Goal: Task Accomplishment & Management: Manage account settings

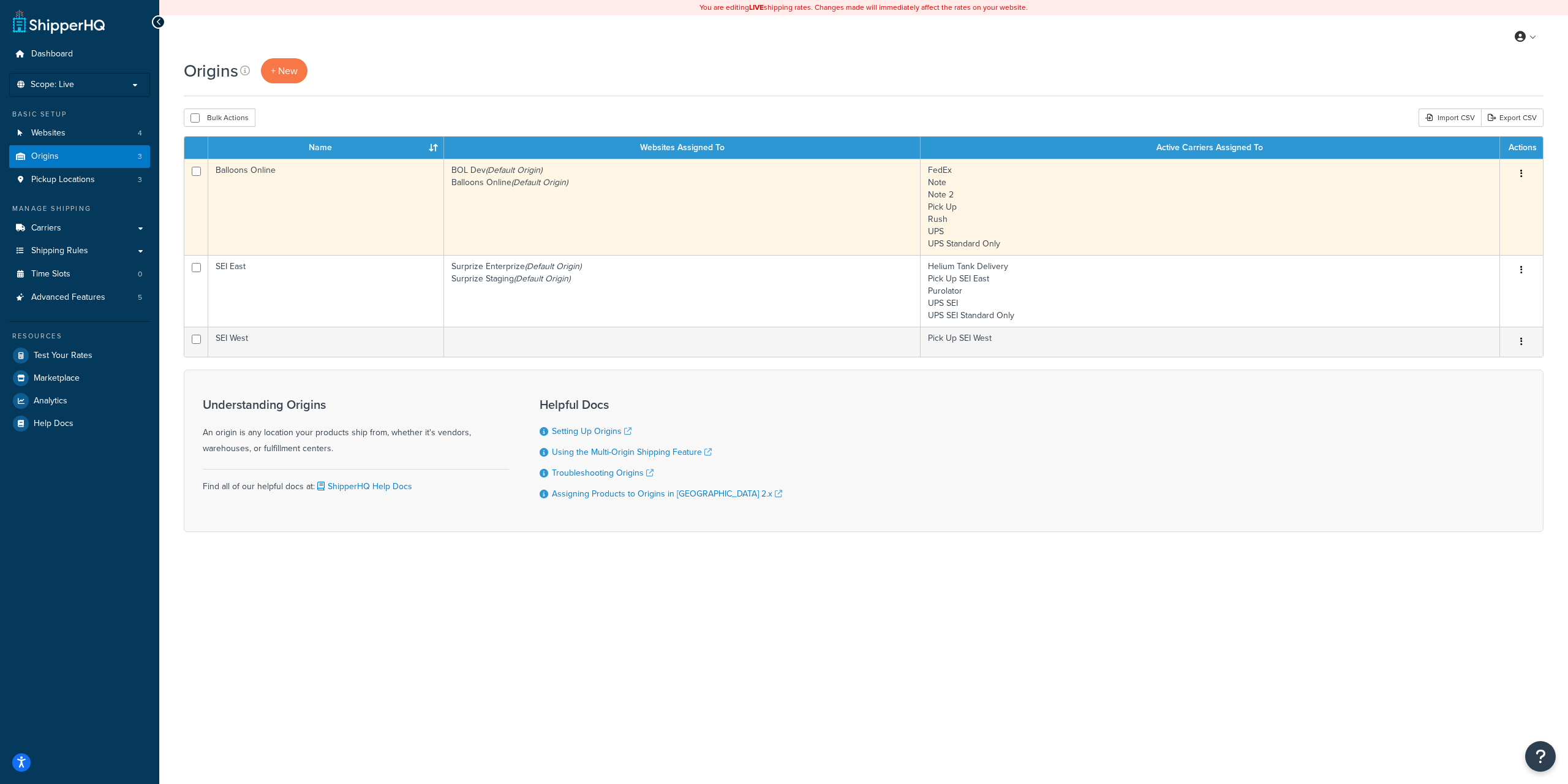
click at [600, 239] on td "BOL Dev (Default Origin) Balloons Online (Default Origin)" at bounding box center [682, 207] width 476 height 96
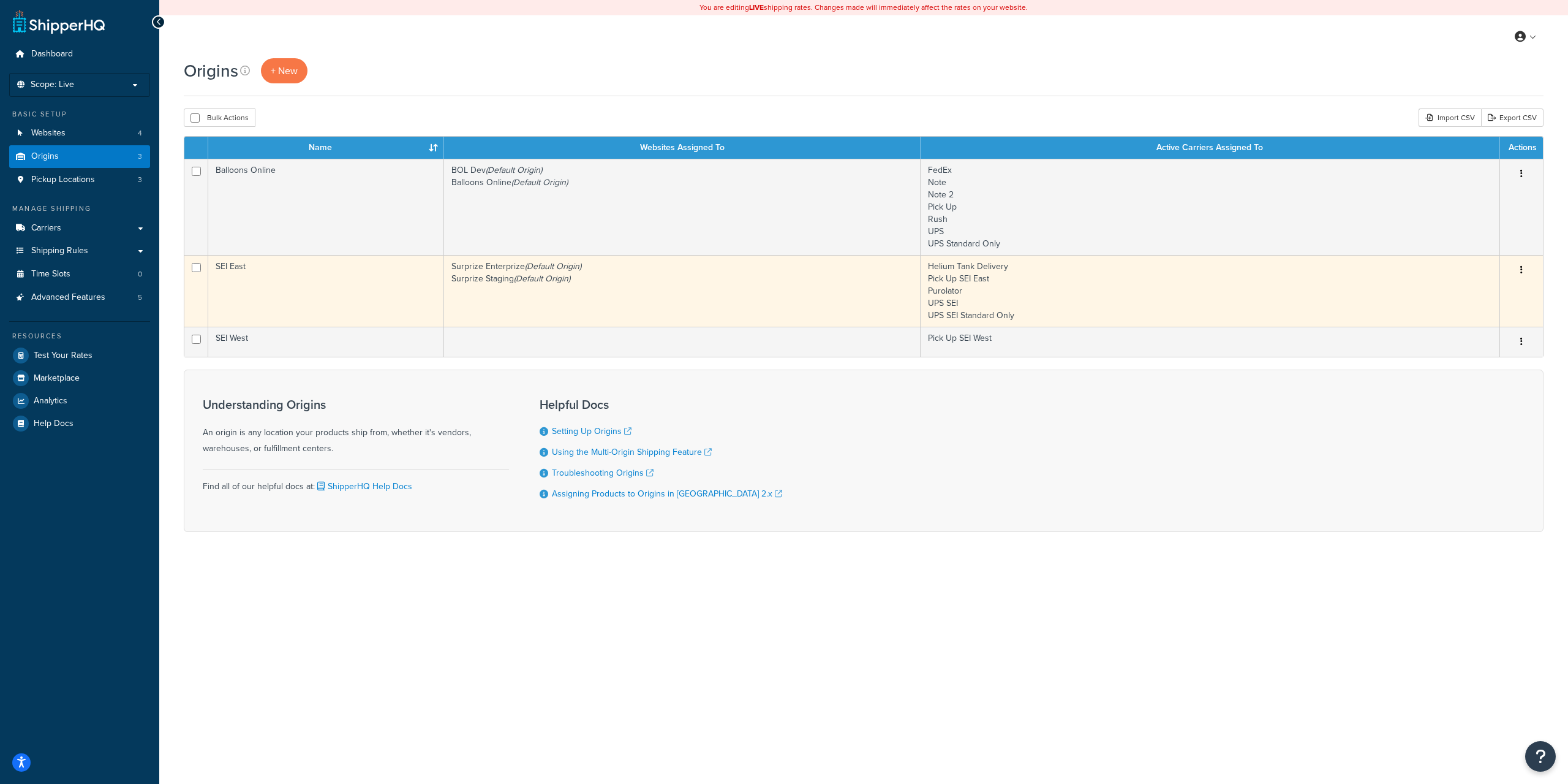
click at [320, 299] on td "SEI East" at bounding box center [326, 290] width 236 height 72
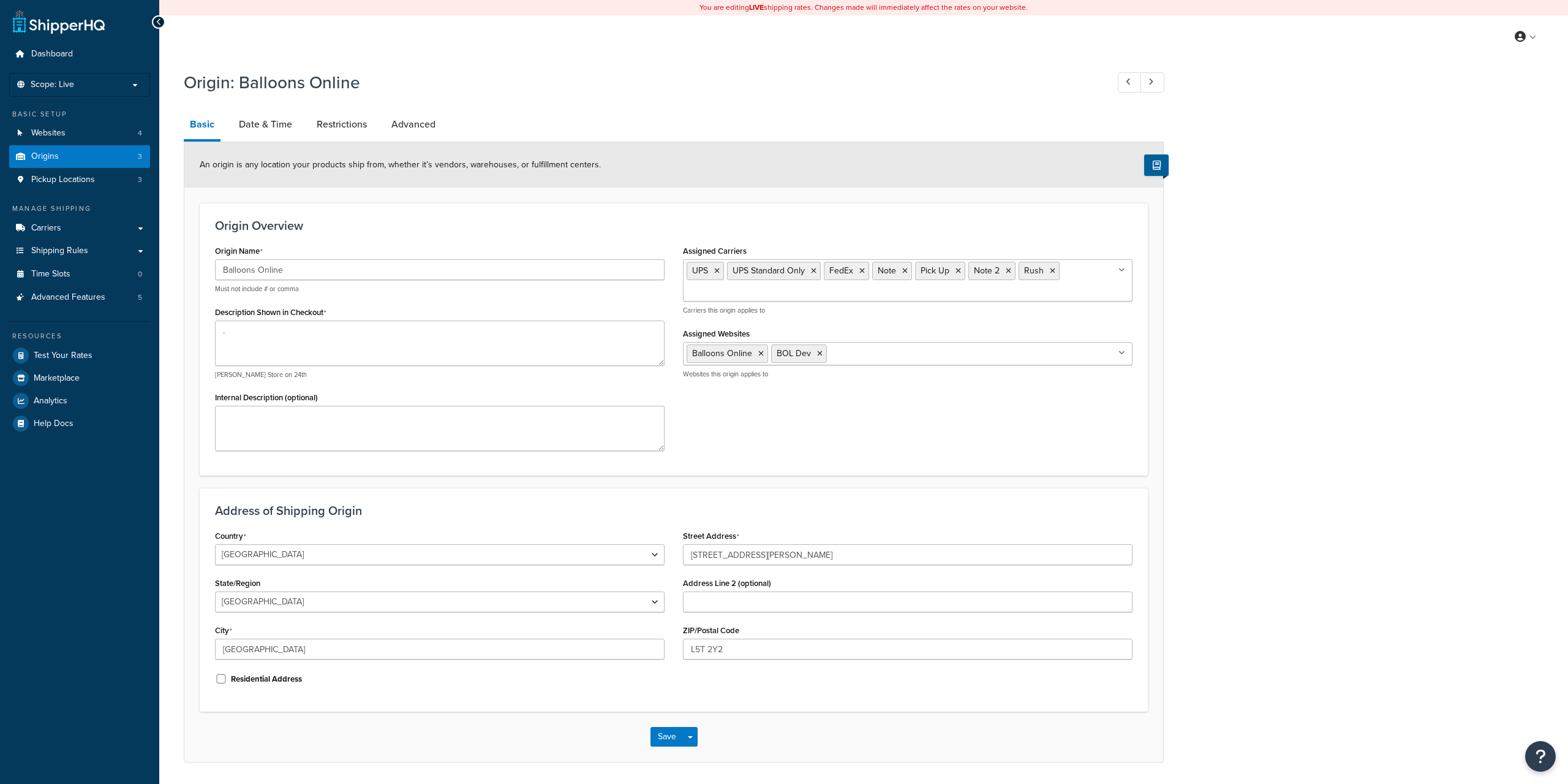
select select "1039"
select select "69"
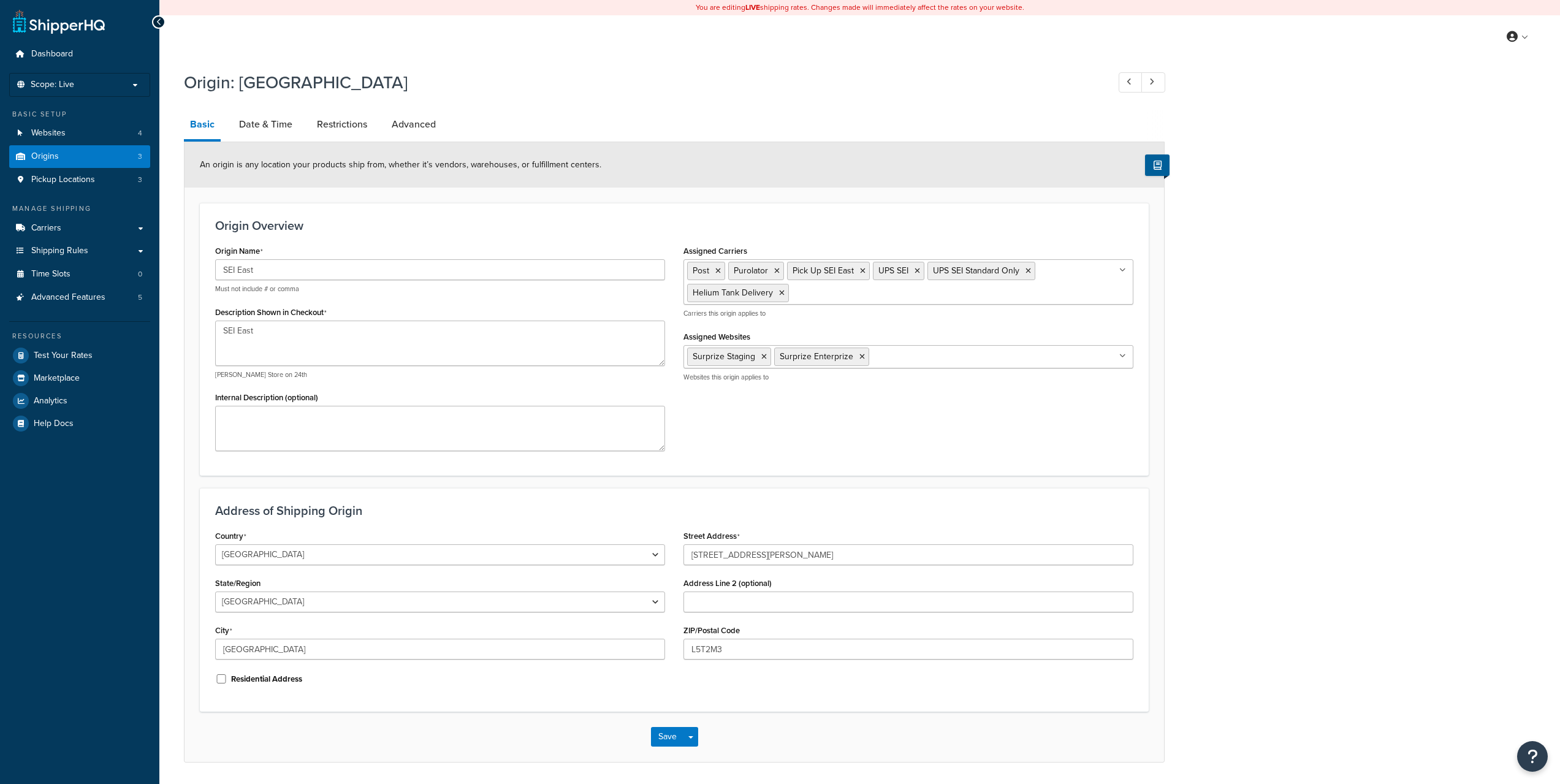
select select "1039"
select select "69"
click at [286, 129] on link "Date & Time" at bounding box center [266, 125] width 65 height 30
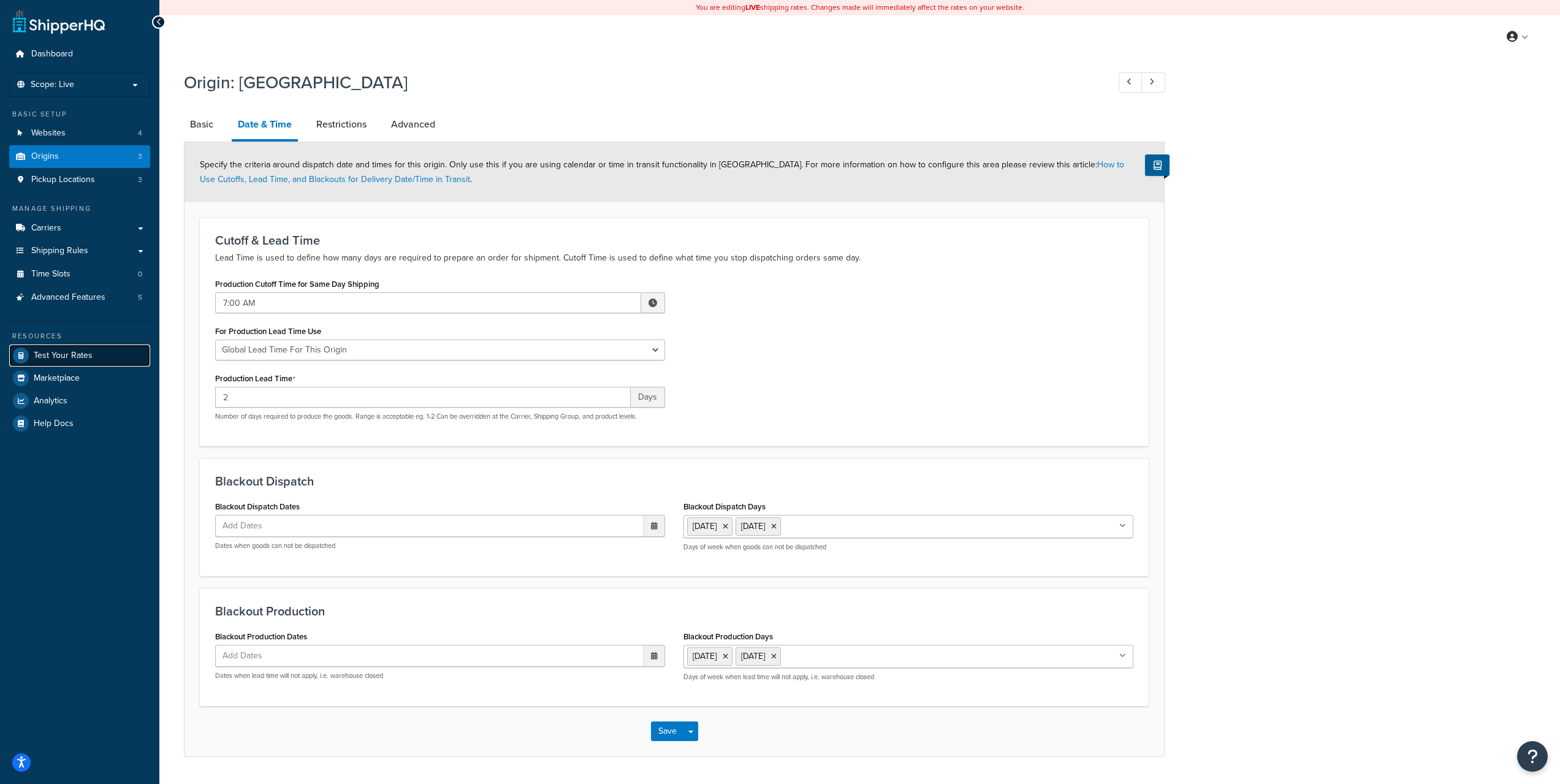
click at [64, 354] on span "Test Your Rates" at bounding box center [63, 356] width 59 height 11
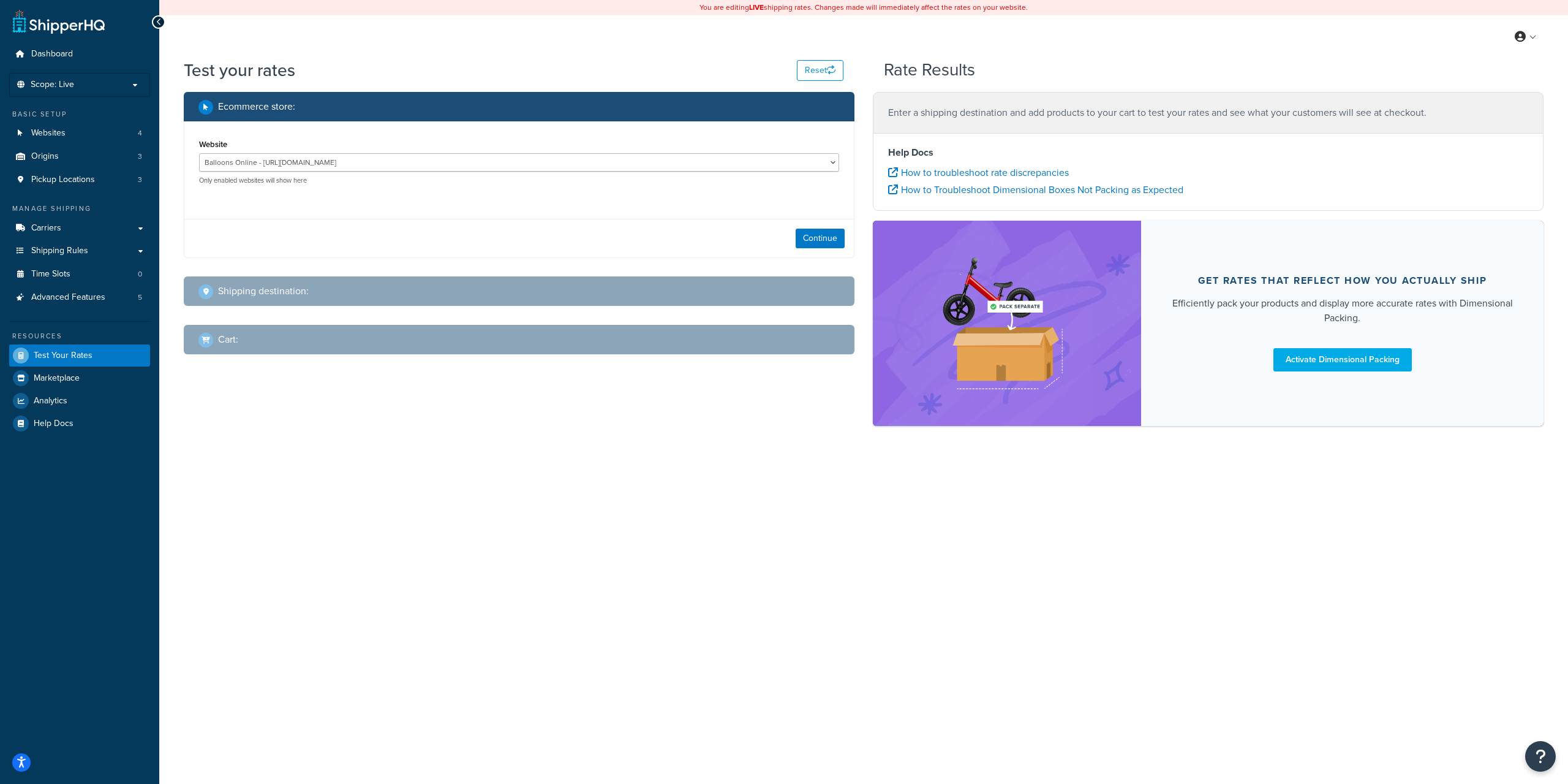
click at [833, 221] on div "Continue" at bounding box center [519, 238] width 670 height 39
click at [809, 246] on button "Continue" at bounding box center [819, 238] width 49 height 20
select select "TX"
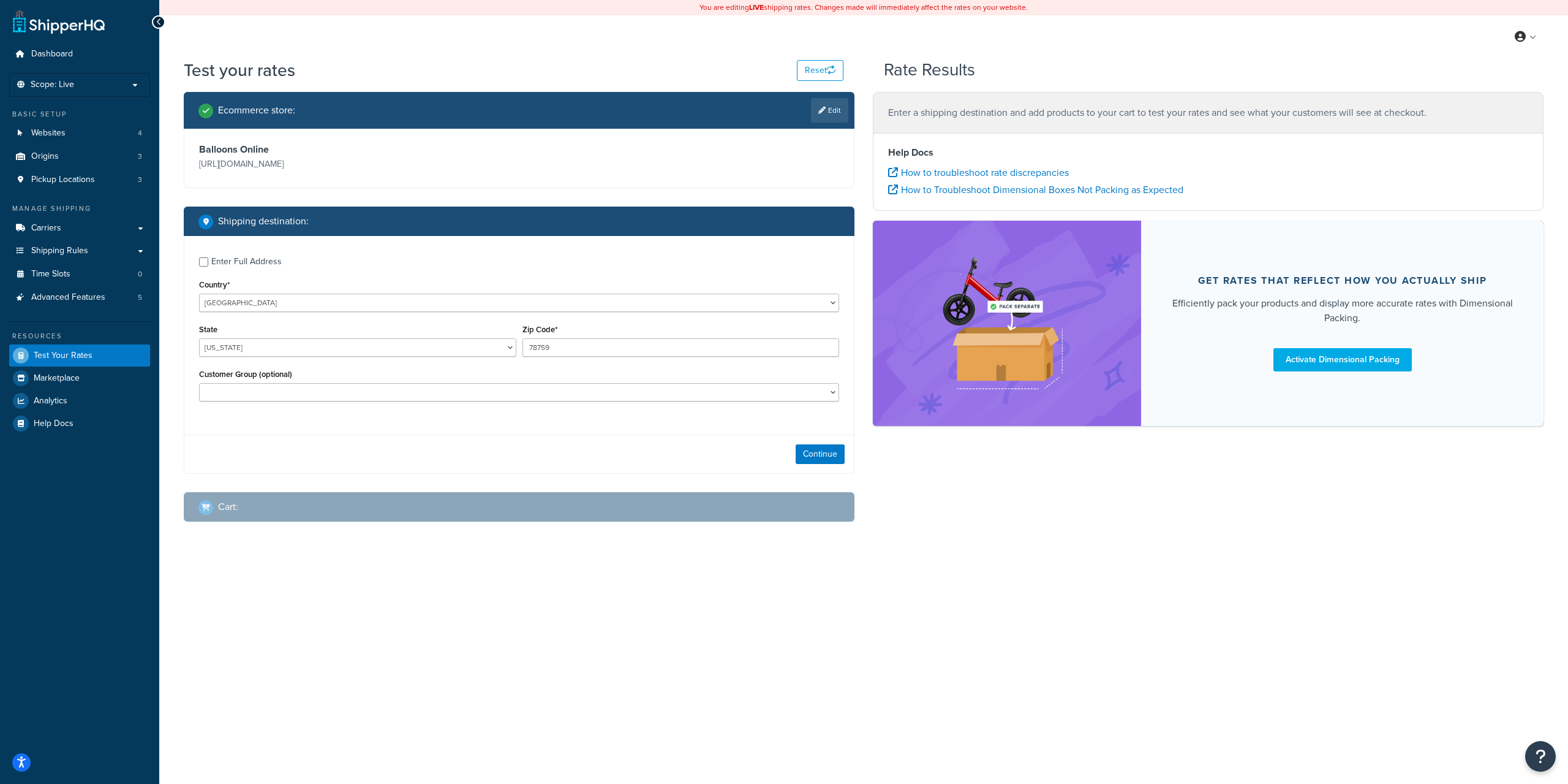
click at [436, 313] on div "Enter Full Address Country* United States United Kingdom Afghanistan Åland Isla…" at bounding box center [519, 330] width 670 height 189
click at [402, 292] on div "Country* United States United Kingdom Afghanistan Åland Islands Albania Algeria…" at bounding box center [519, 294] width 640 height 36
click at [403, 301] on select "United States United Kingdom Afghanistan Åland Islands Albania Algeria American…" at bounding box center [519, 303] width 640 height 18
select select "CA"
click at [199, 294] on select "United States United Kingdom Afghanistan Åland Islands Albania Algeria American…" at bounding box center [519, 303] width 640 height 18
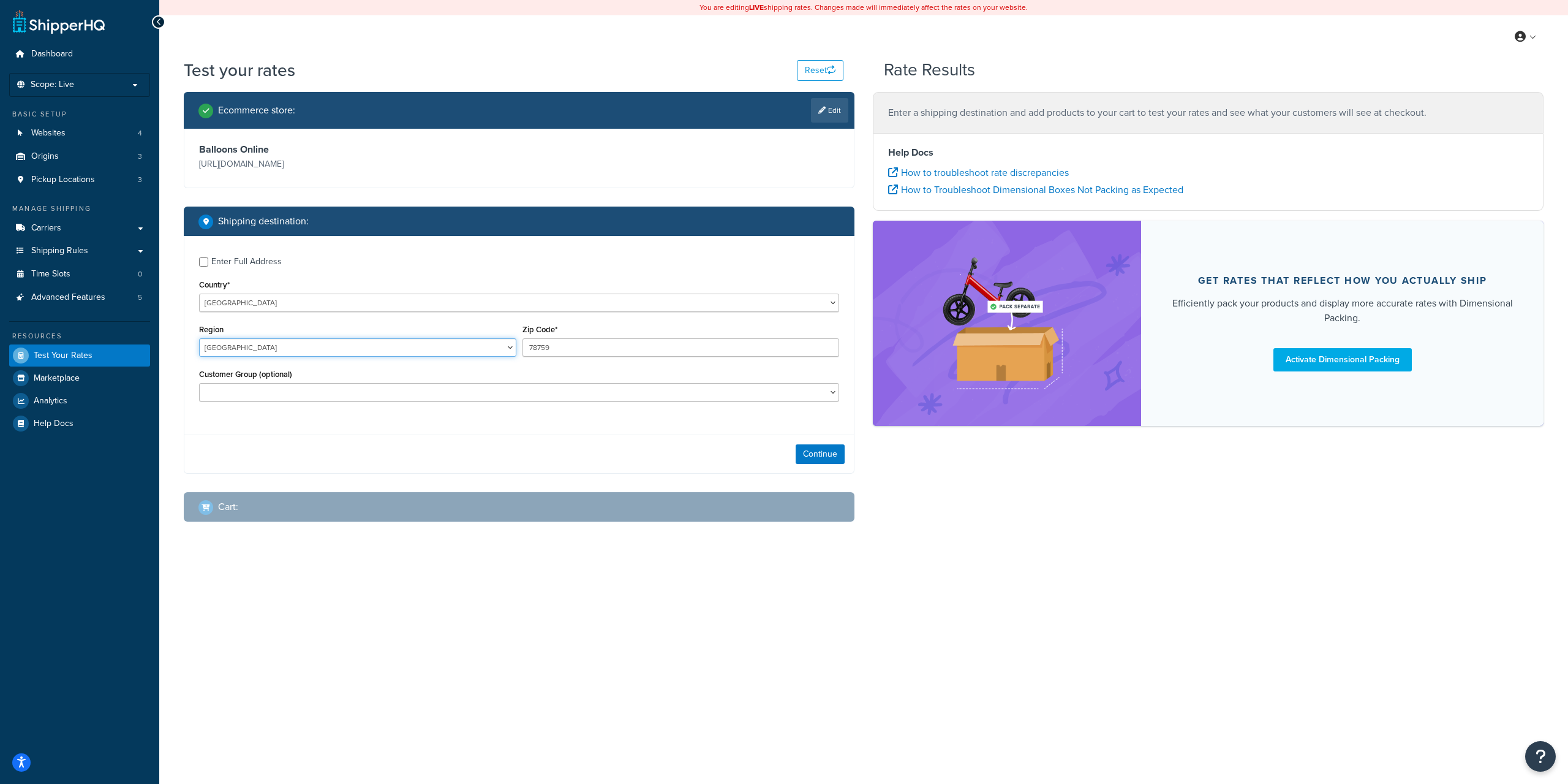
click at [311, 342] on select "Alberta British Columbia Manitoba New Brunswick Newfoundland and Labrador North…" at bounding box center [358, 347] width 317 height 18
select select "ON"
click at [199, 338] on select "Alberta British Columbia Manitoba New Brunswick Newfoundland and Labrador North…" at bounding box center [358, 347] width 317 height 18
drag, startPoint x: 597, startPoint y: 339, endPoint x: 490, endPoint y: 345, distance: 107.2
click at [508, 347] on div "Region Alberta British Columbia Manitoba New Brunswick Newfoundland and Labrado…" at bounding box center [519, 343] width 646 height 45
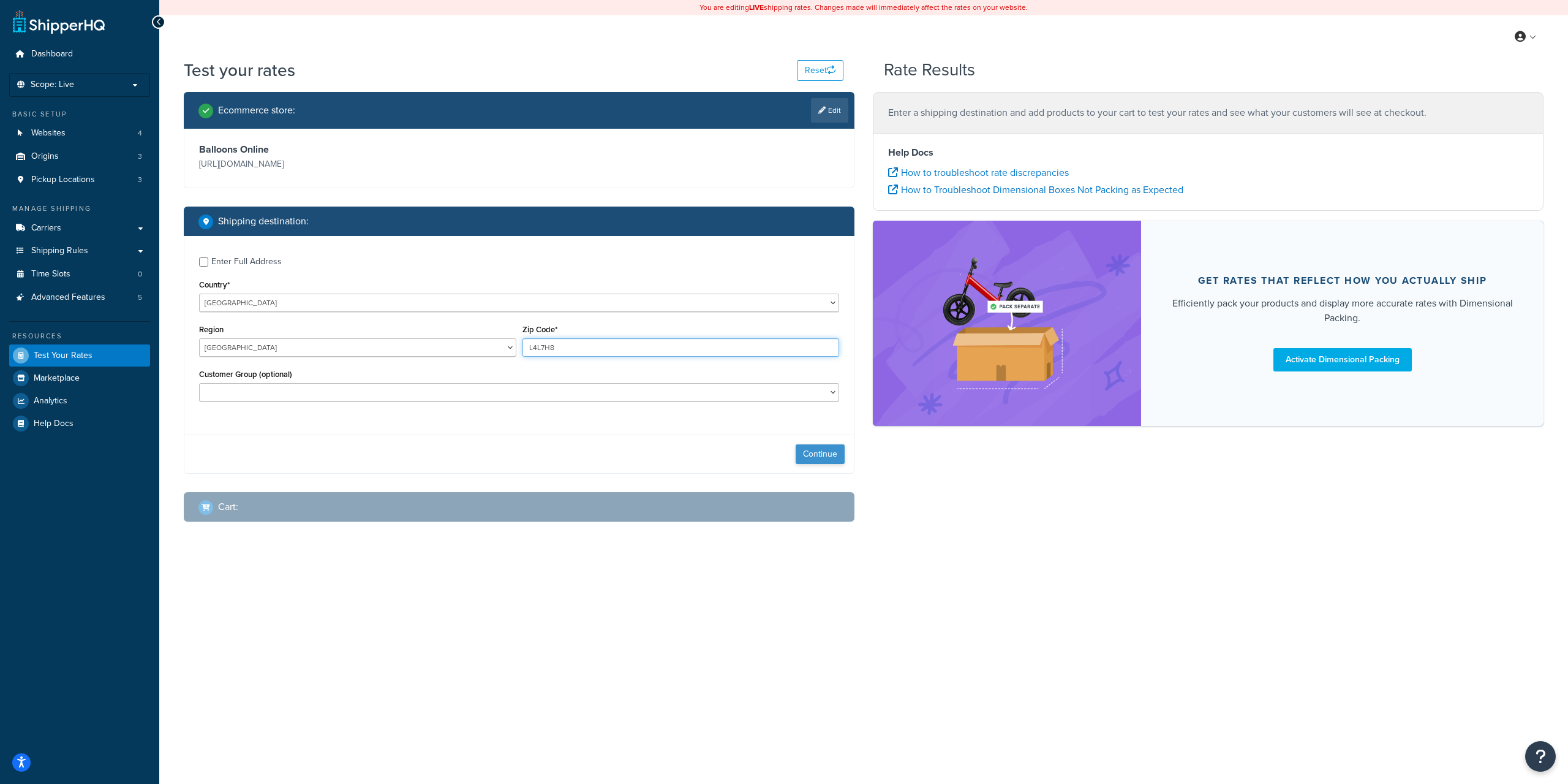
type input "L4L7H8"
click at [826, 462] on button "Continue" at bounding box center [819, 454] width 49 height 20
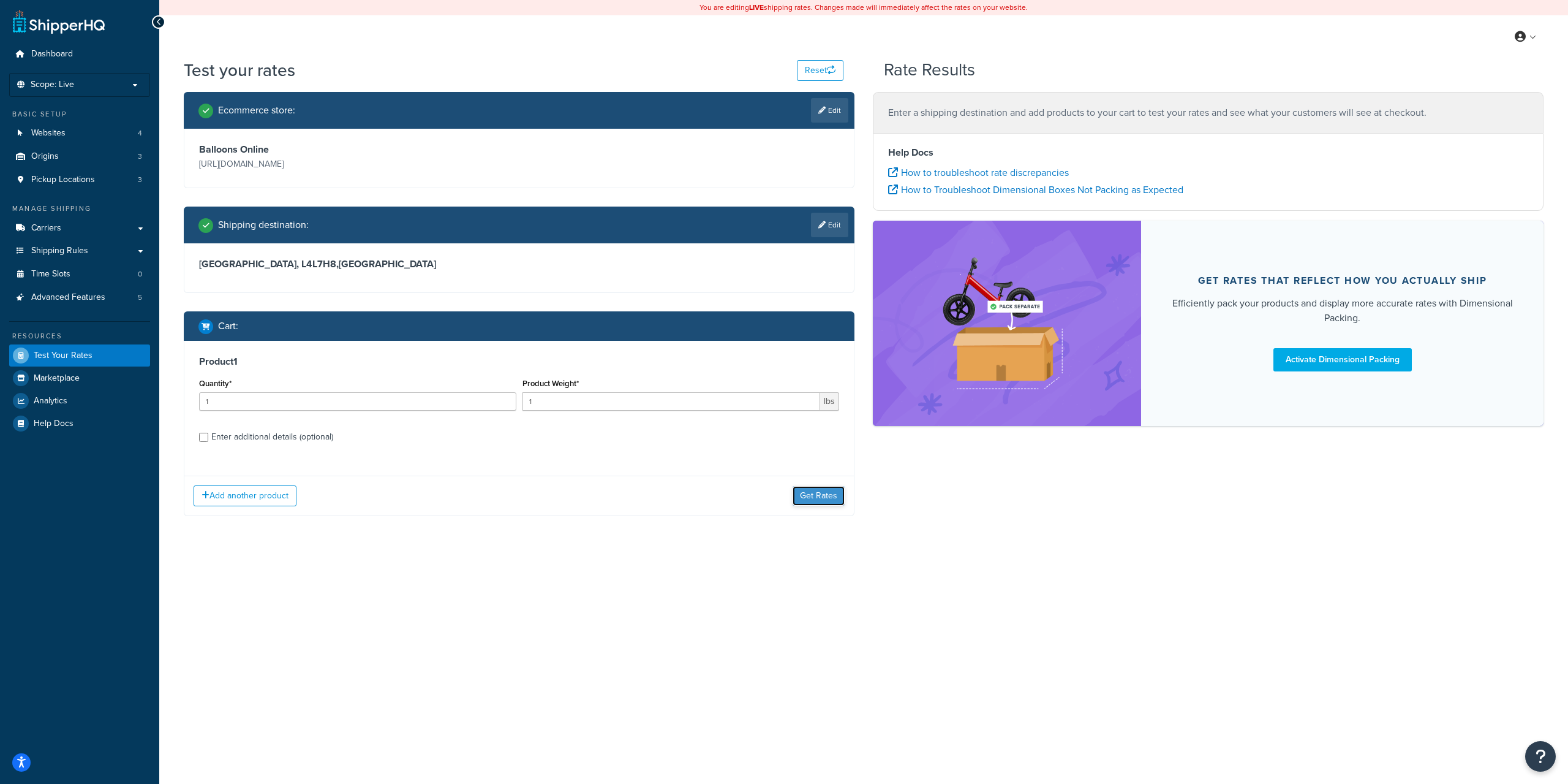
click at [809, 501] on button "Get Rates" at bounding box center [818, 496] width 52 height 20
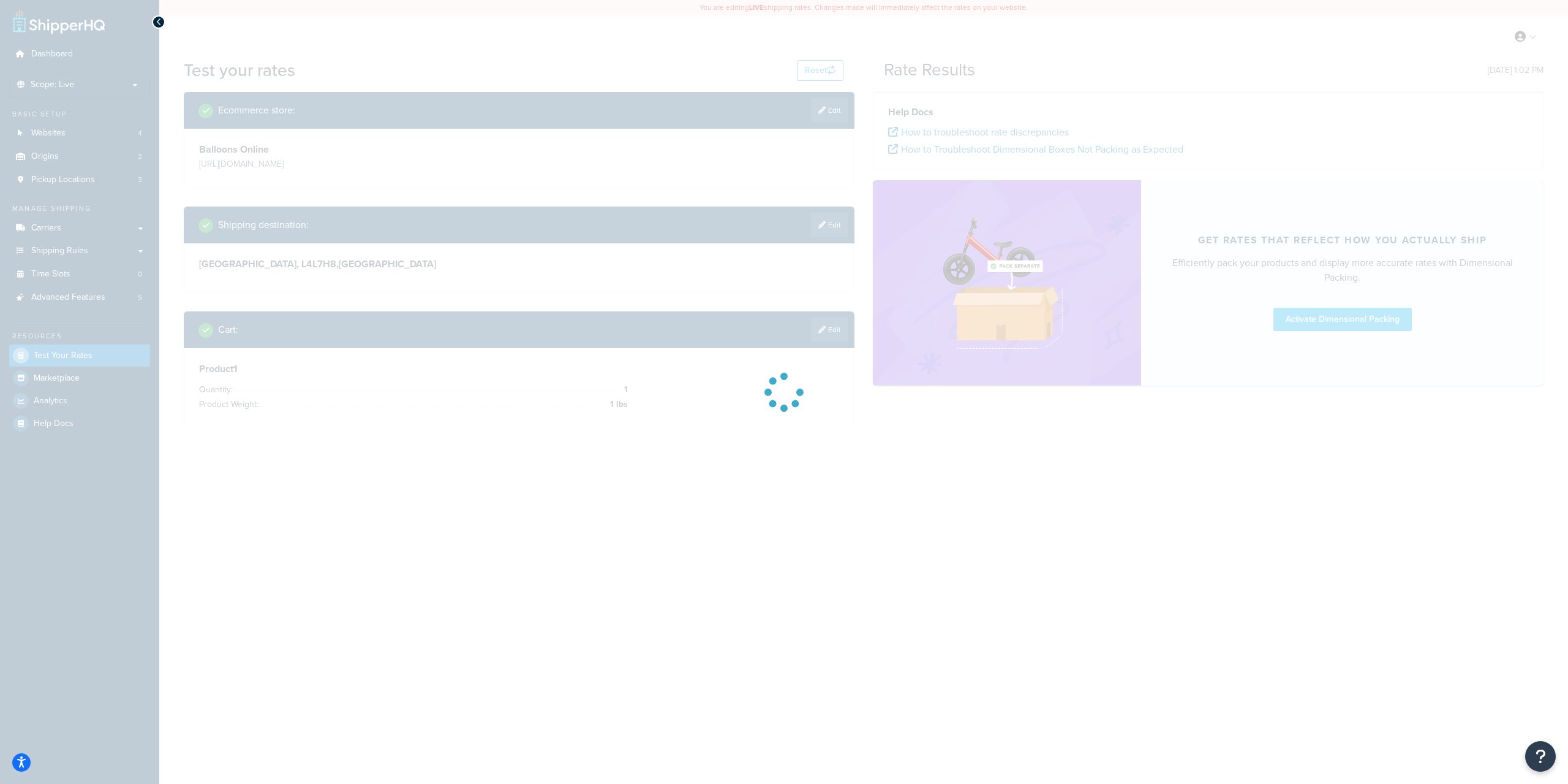
click at [836, 117] on div at bounding box center [784, 392] width 1568 height 784
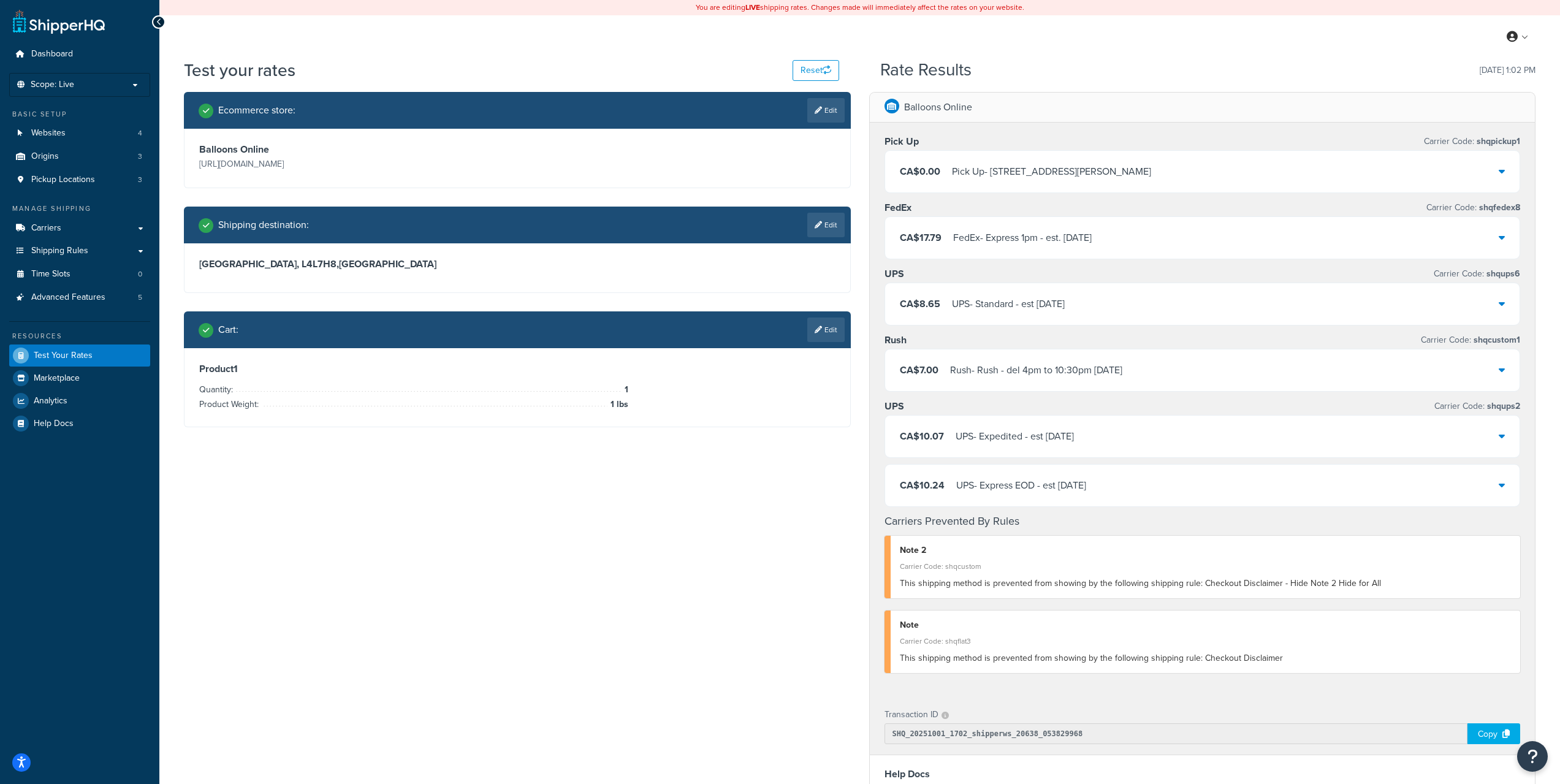
click at [836, 117] on link "Edit" at bounding box center [825, 111] width 37 height 25
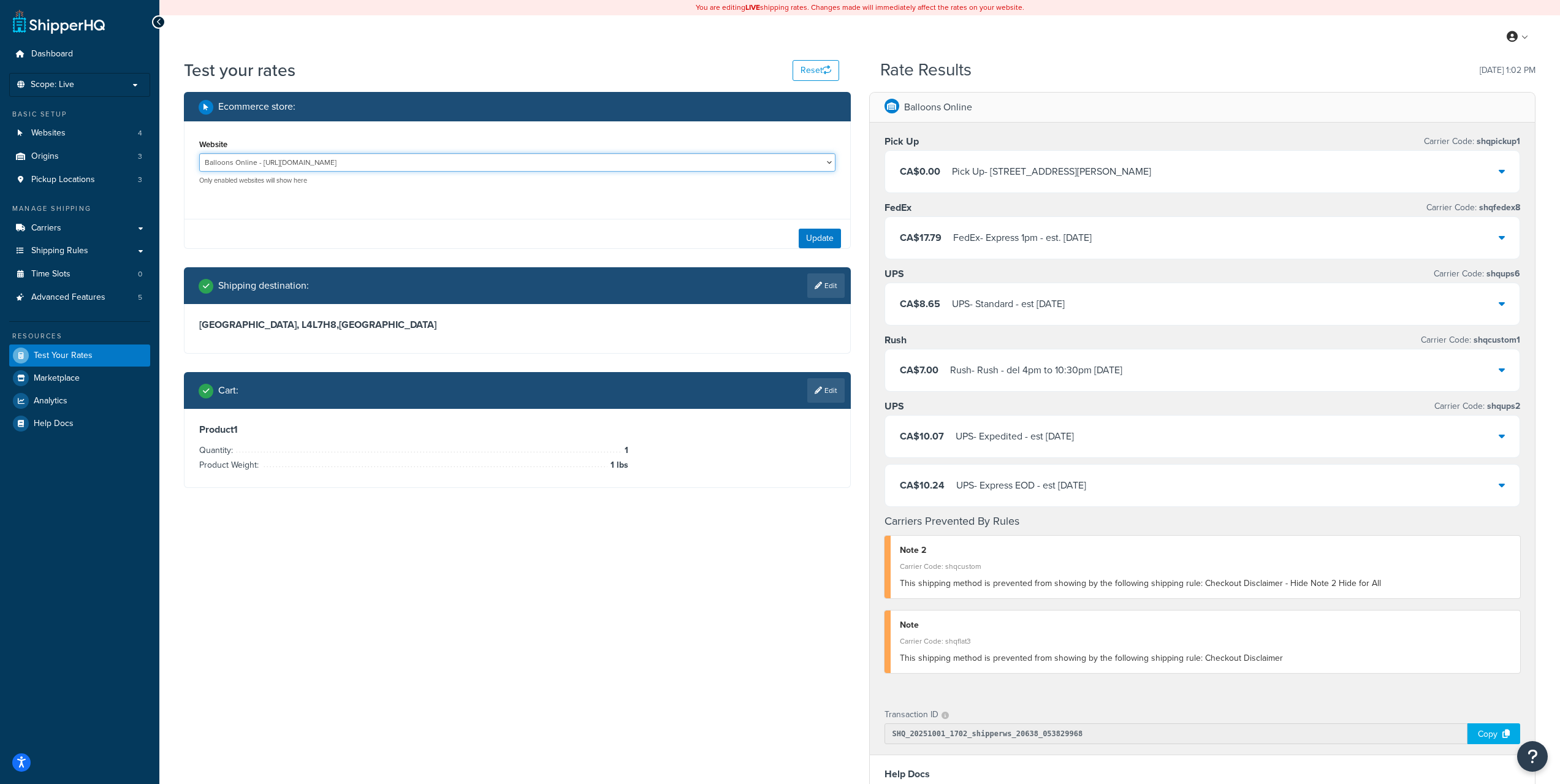
click at [297, 162] on select "Balloons Online - http://balloons.online/ BOL Dev - https://devballoons.brsw.io…" at bounding box center [517, 162] width 636 height 18
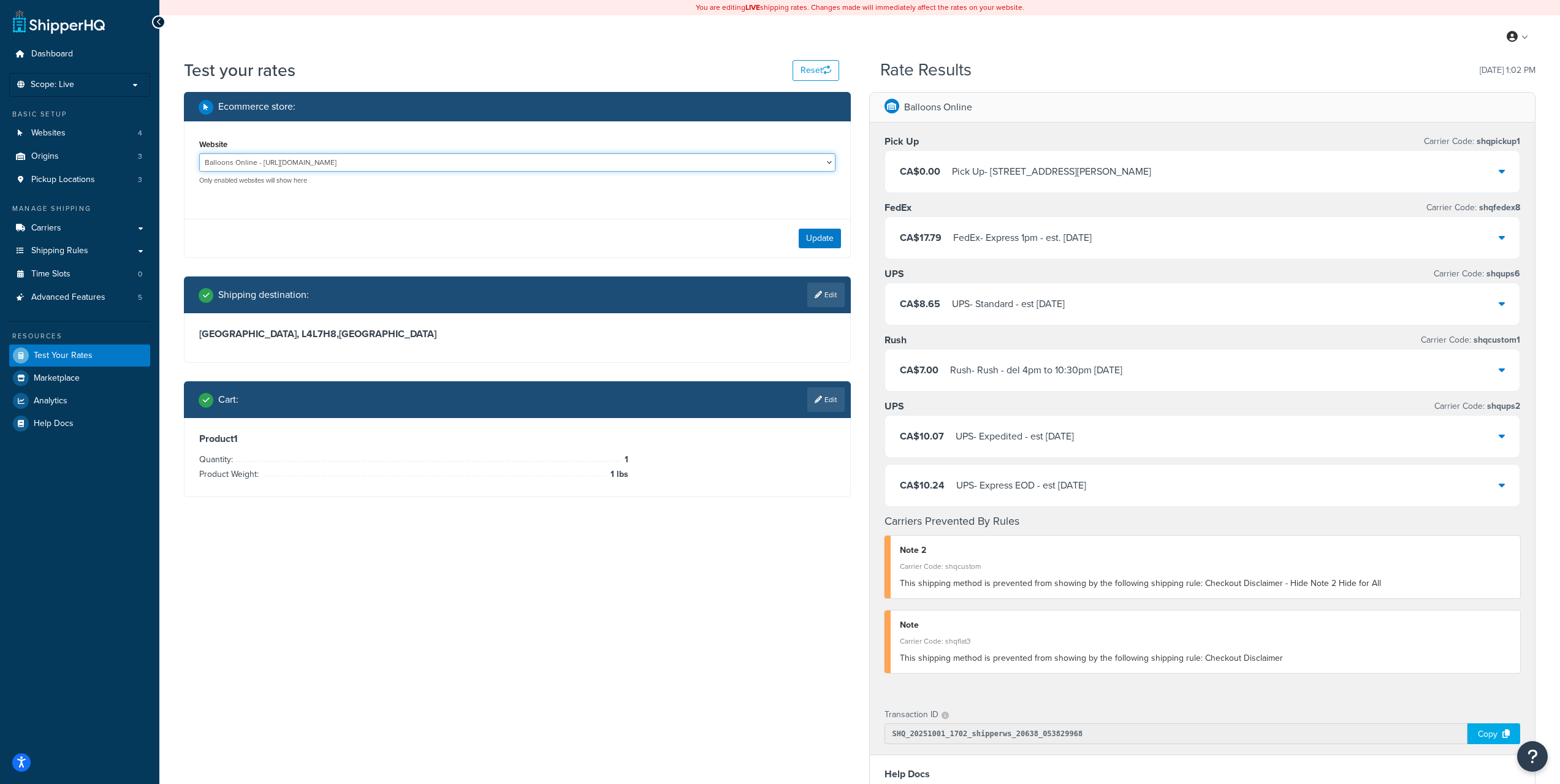
select select "993e08818c807f87adeae98b962999b4"
click at [199, 153] on select "Balloons Online - http://balloons.online/ BOL Dev - https://devballoons.brsw.io…" at bounding box center [517, 162] width 636 height 18
click at [825, 233] on button "Update" at bounding box center [819, 238] width 42 height 20
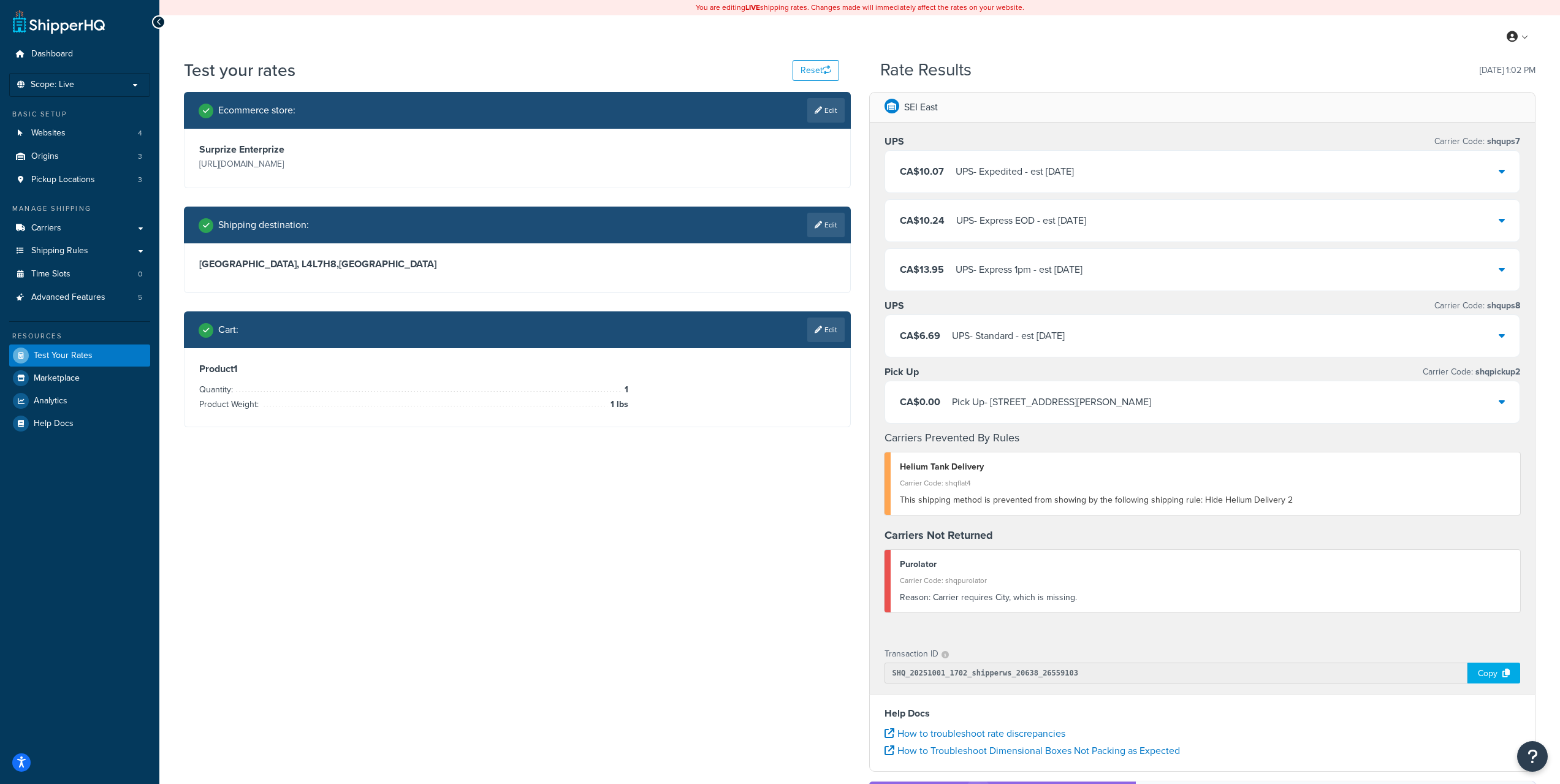
click at [1026, 152] on div "CA$10.07 UPS - Expedited - est Tue, Oct 7" at bounding box center [1203, 171] width 635 height 41
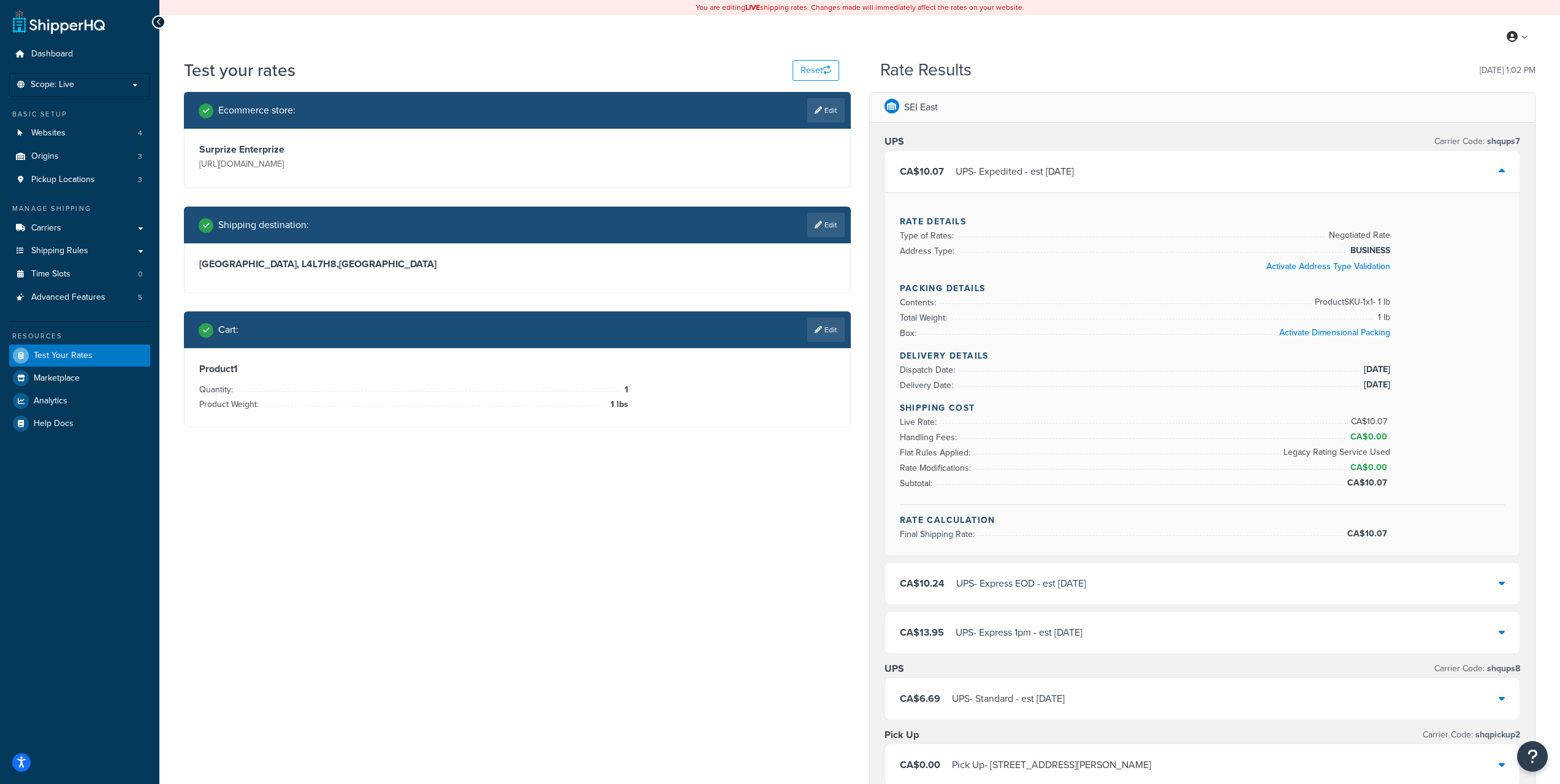
drag, startPoint x: 1026, startPoint y: 686, endPoint x: 1024, endPoint y: 678, distance: 8.2
click at [1026, 690] on div "UPS - Standard - est Tue, Oct 7" at bounding box center [1008, 698] width 112 height 17
click at [1094, 184] on div "CA$10.07 UPS - Expedited - est Tue, Oct 7" at bounding box center [1203, 171] width 635 height 41
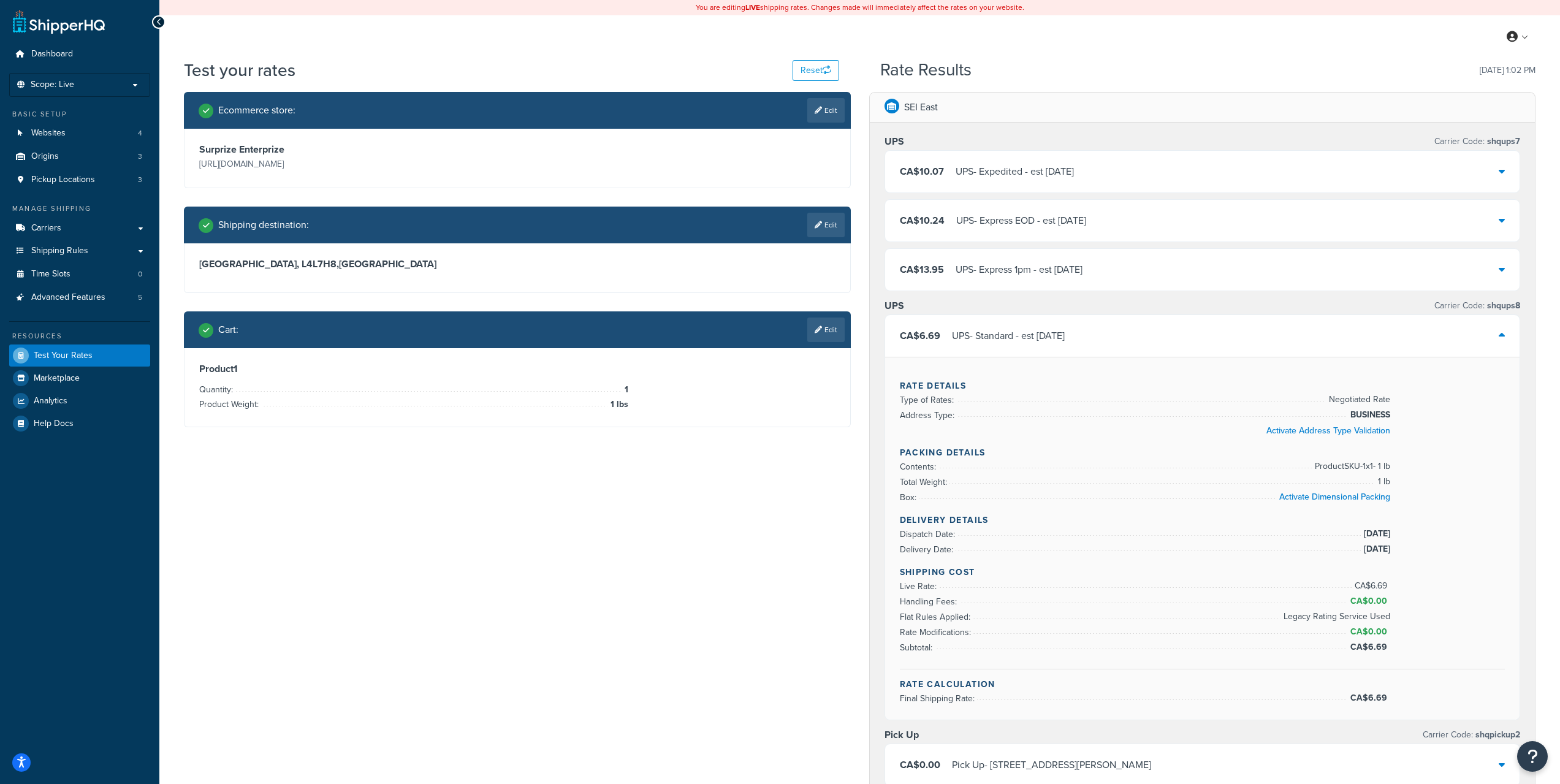
click at [1102, 329] on div "CA$6.69 UPS - Standard - est Tue, Oct 7" at bounding box center [1203, 336] width 635 height 41
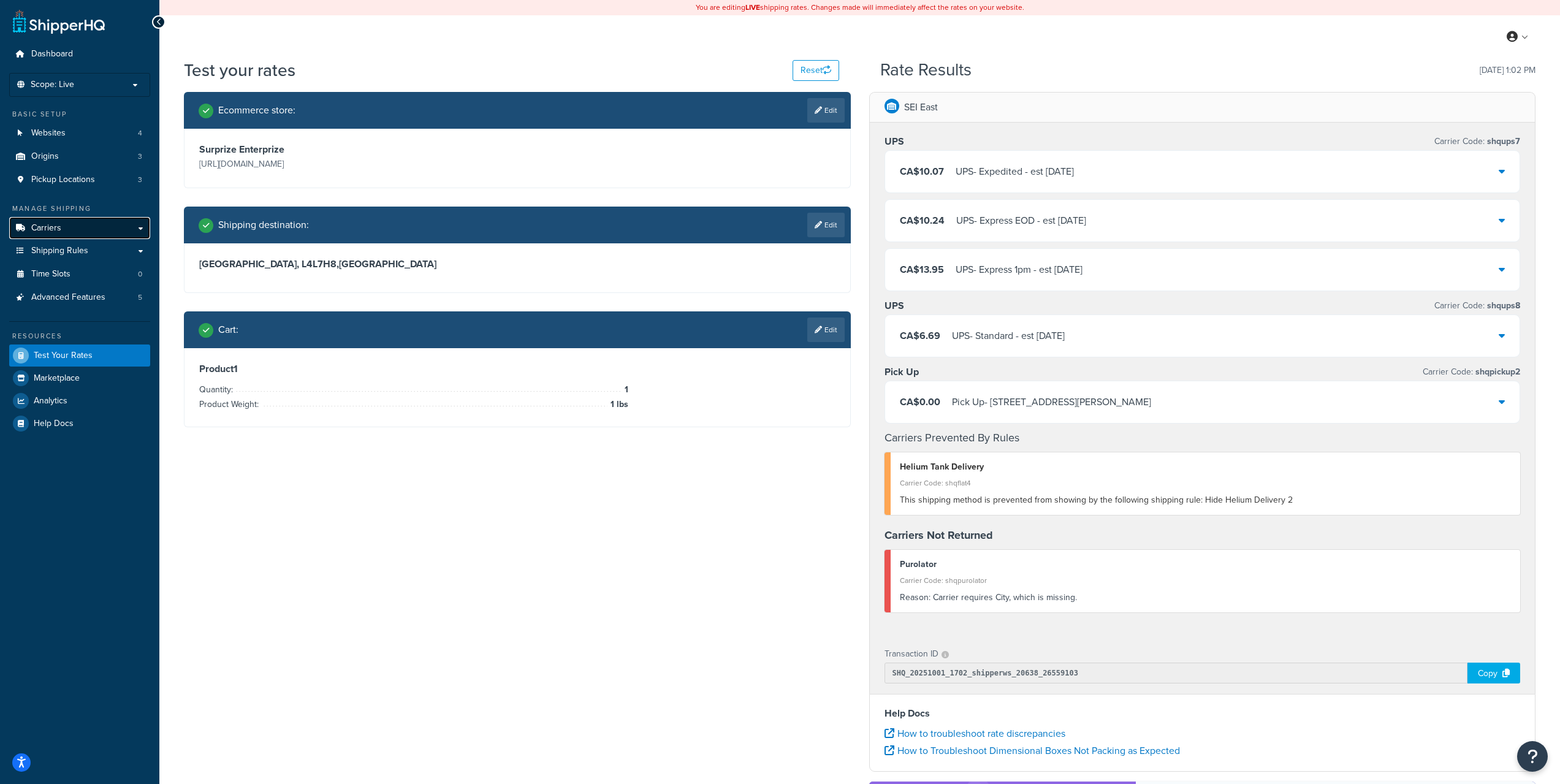
click at [66, 221] on link "Carriers" at bounding box center [79, 227] width 141 height 22
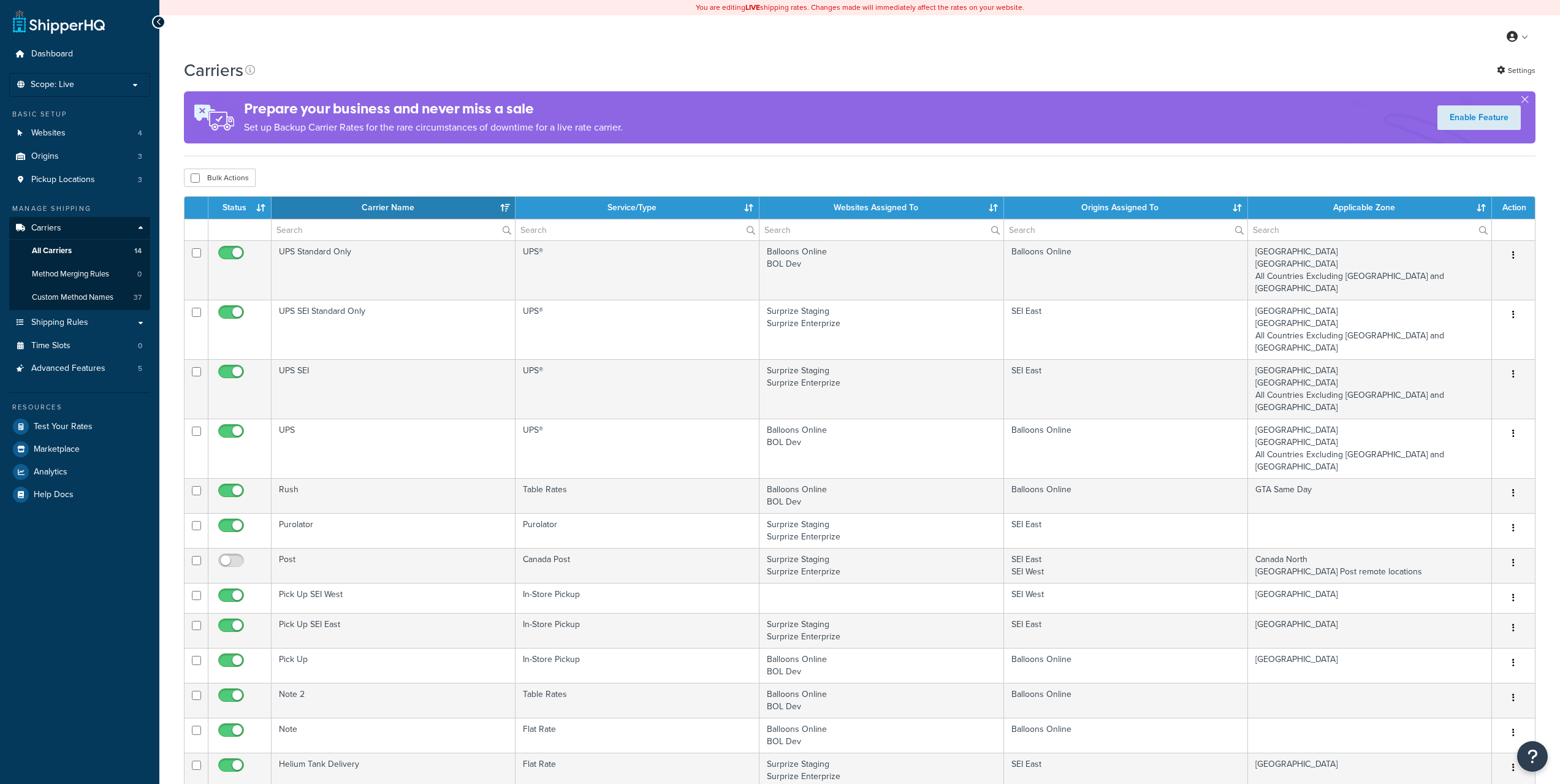
select select "15"
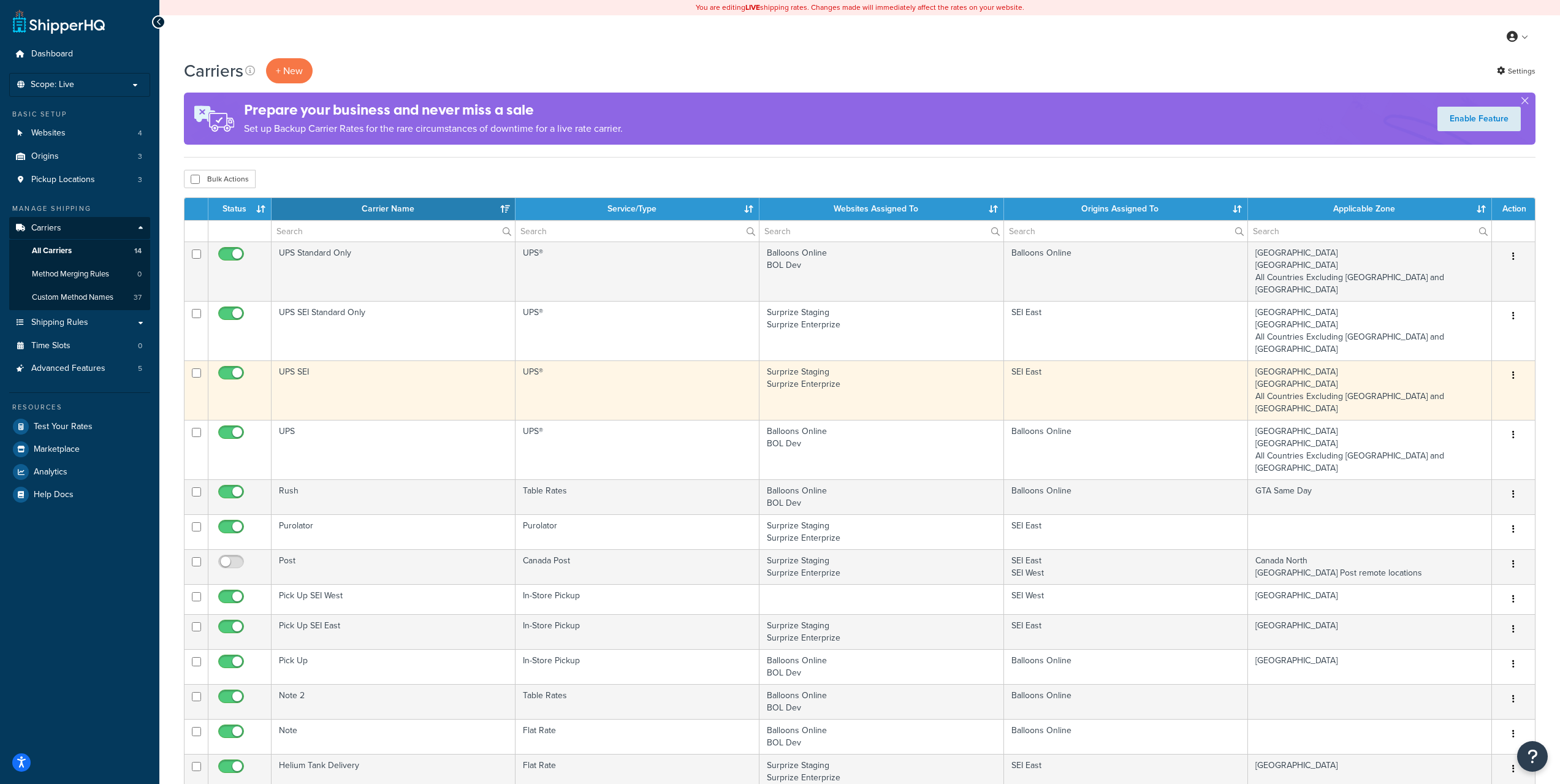
click at [1091, 361] on td "SEI East" at bounding box center [1126, 390] width 244 height 60
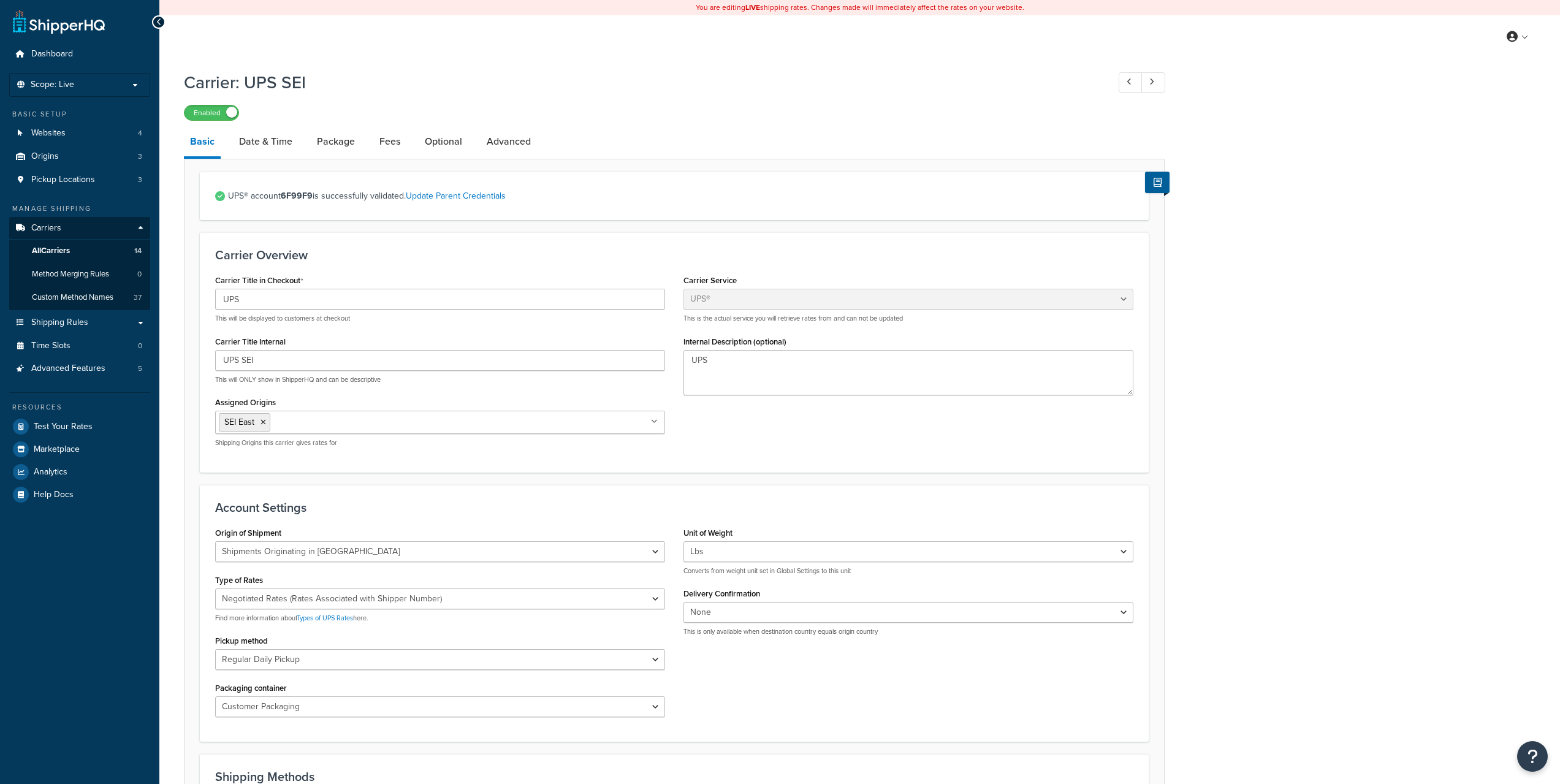
select select "ups"
select select "can"
click at [263, 151] on link "Date & Time" at bounding box center [266, 141] width 65 height 30
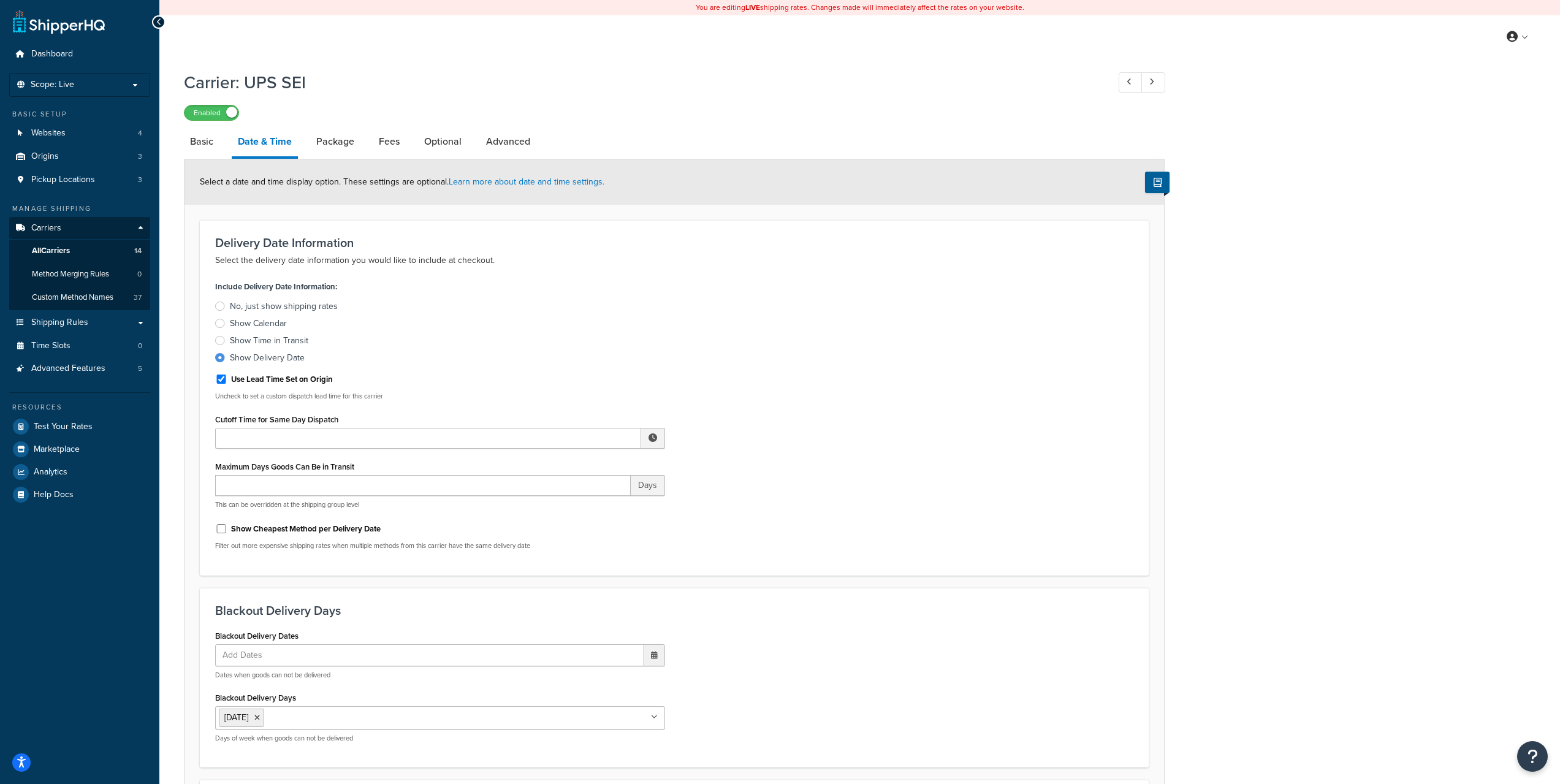
click at [285, 382] on label "Use Lead Time Set on Origin" at bounding box center [281, 379] width 102 height 11
click at [227, 382] on input "Use Lead Time Set on Origin" at bounding box center [221, 379] width 12 height 9
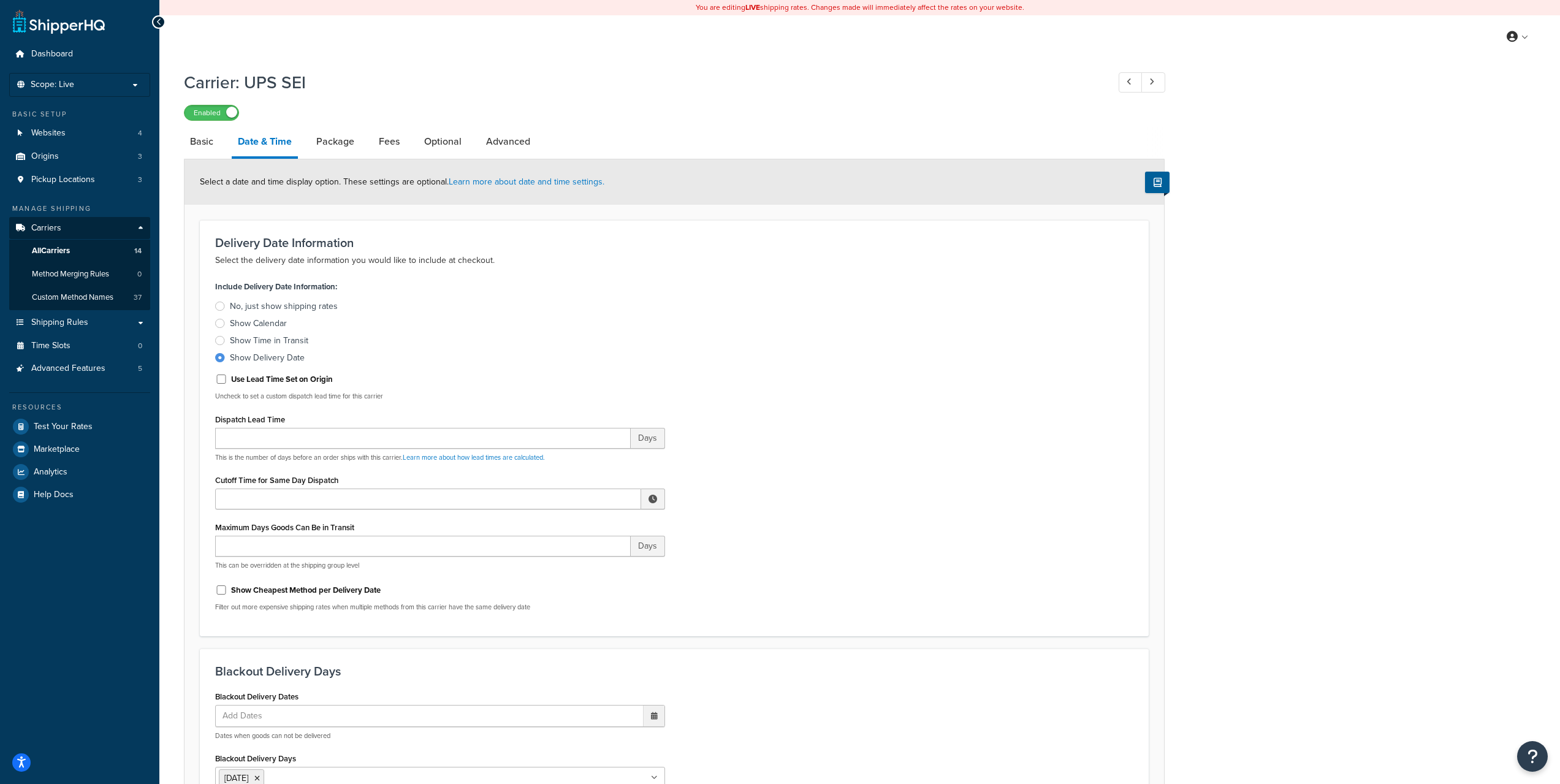
click at [285, 382] on label "Use Lead Time Set on Origin" at bounding box center [281, 379] width 102 height 11
click at [227, 382] on input "Use Lead Time Set on Origin" at bounding box center [221, 379] width 12 height 9
checkbox input "true"
